Goal: Information Seeking & Learning: Learn about a topic

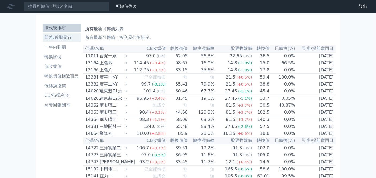
click at [59, 39] on li "即將/近期發行" at bounding box center [62, 37] width 39 height 6
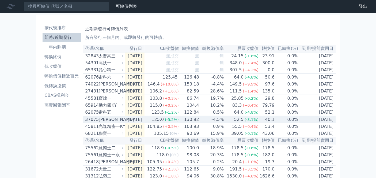
click at [104, 123] on div "[PERSON_NAME]" at bounding box center [111, 119] width 24 height 6
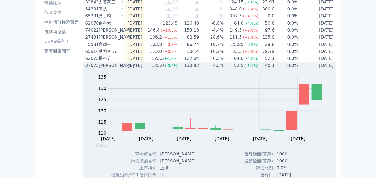
scroll to position [89, 0]
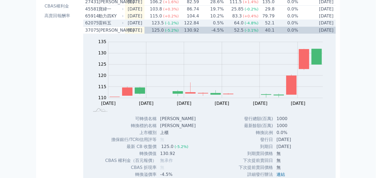
click at [103, 25] on div "雷科五" at bounding box center [111, 23] width 24 height 6
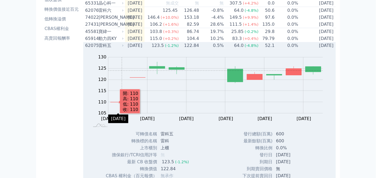
scroll to position [59, 0]
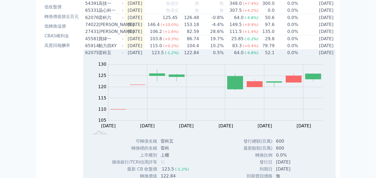
click at [110, 56] on div "雷科五" at bounding box center [111, 53] width 24 height 6
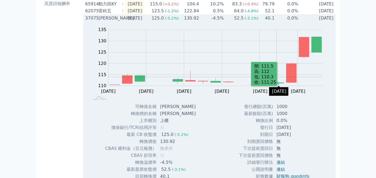
scroll to position [119, 0]
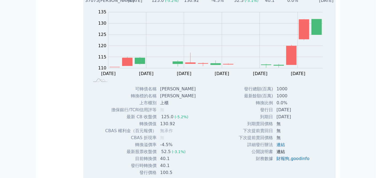
click at [279, 154] on link "連結" at bounding box center [281, 151] width 9 height 5
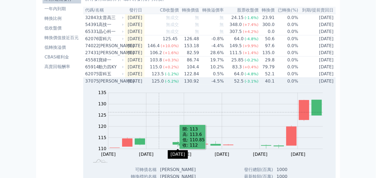
scroll to position [0, 0]
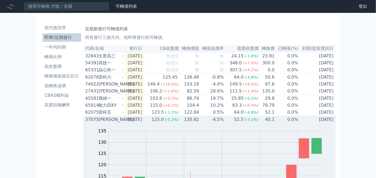
click at [104, 123] on div "[PERSON_NAME]" at bounding box center [111, 119] width 24 height 6
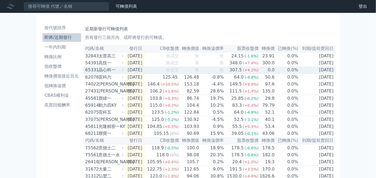
click at [108, 73] on div "晶心科一" at bounding box center [111, 70] width 24 height 6
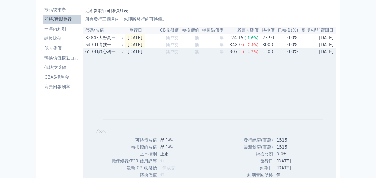
scroll to position [30, 0]
